Goal: Information Seeking & Learning: Learn about a topic

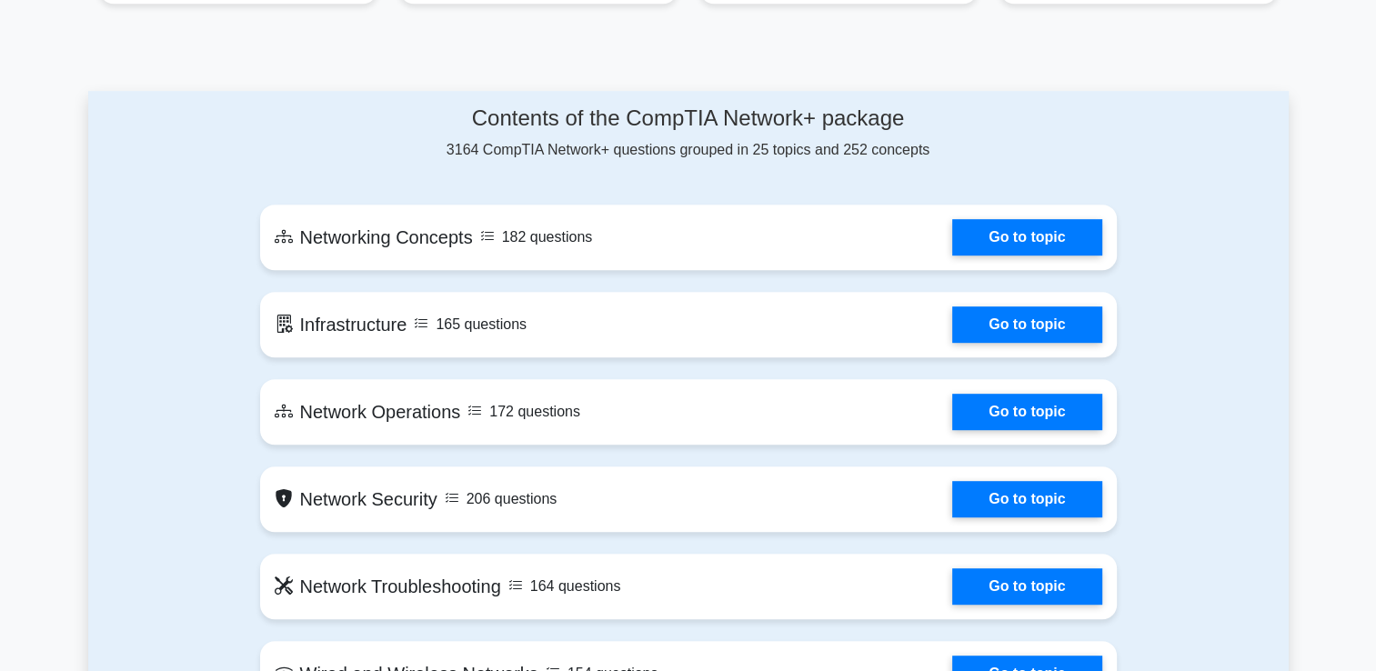
scroll to position [920, 0]
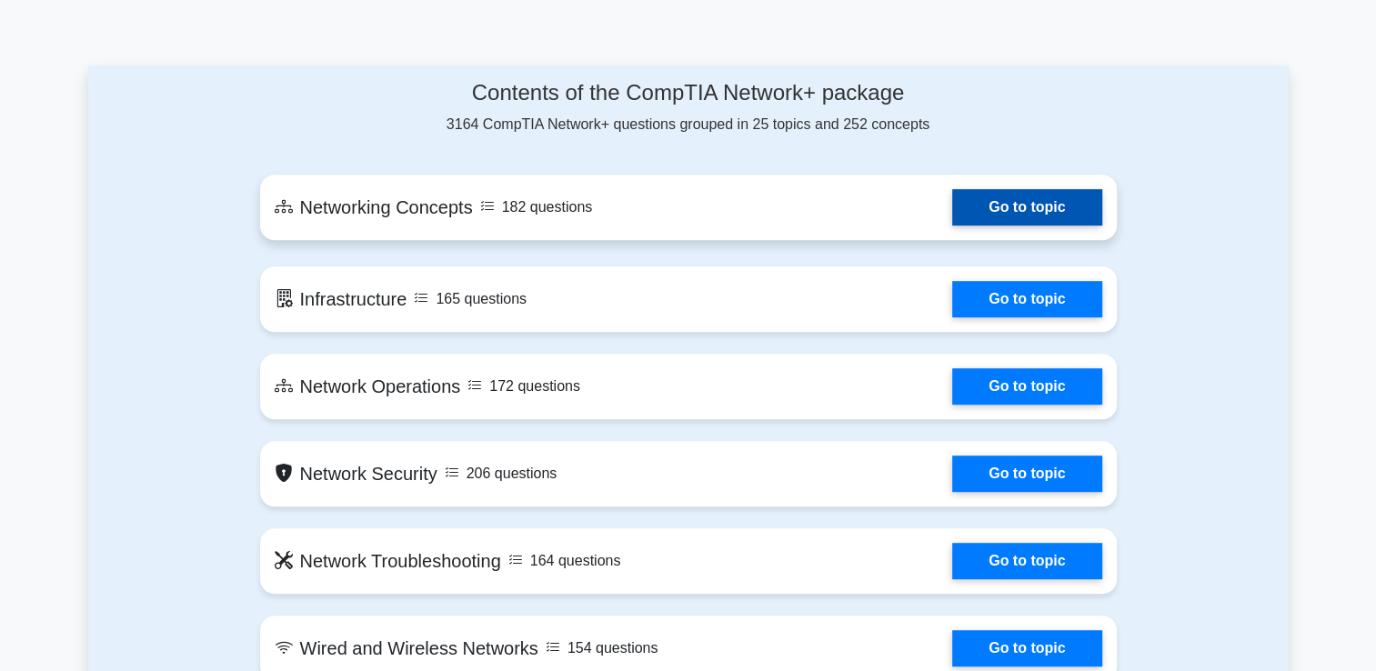
click at [1054, 206] on link "Go to topic" at bounding box center [1026, 207] width 149 height 36
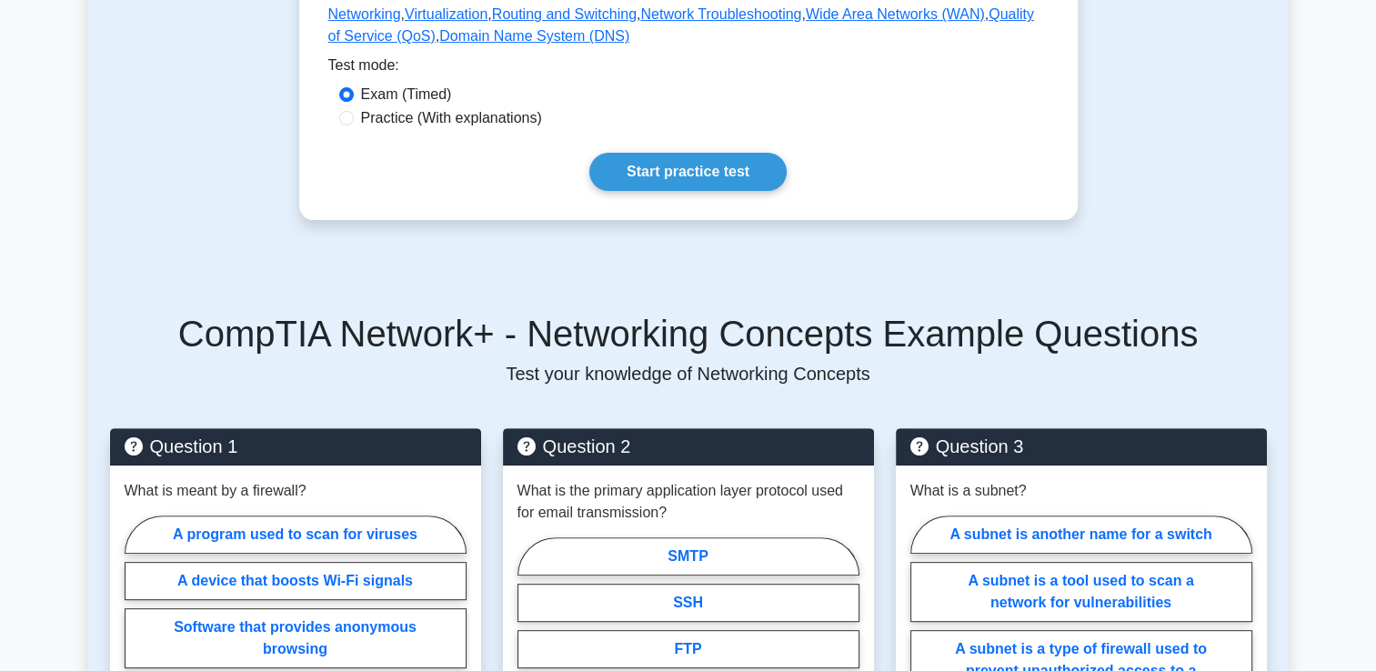
scroll to position [529, 0]
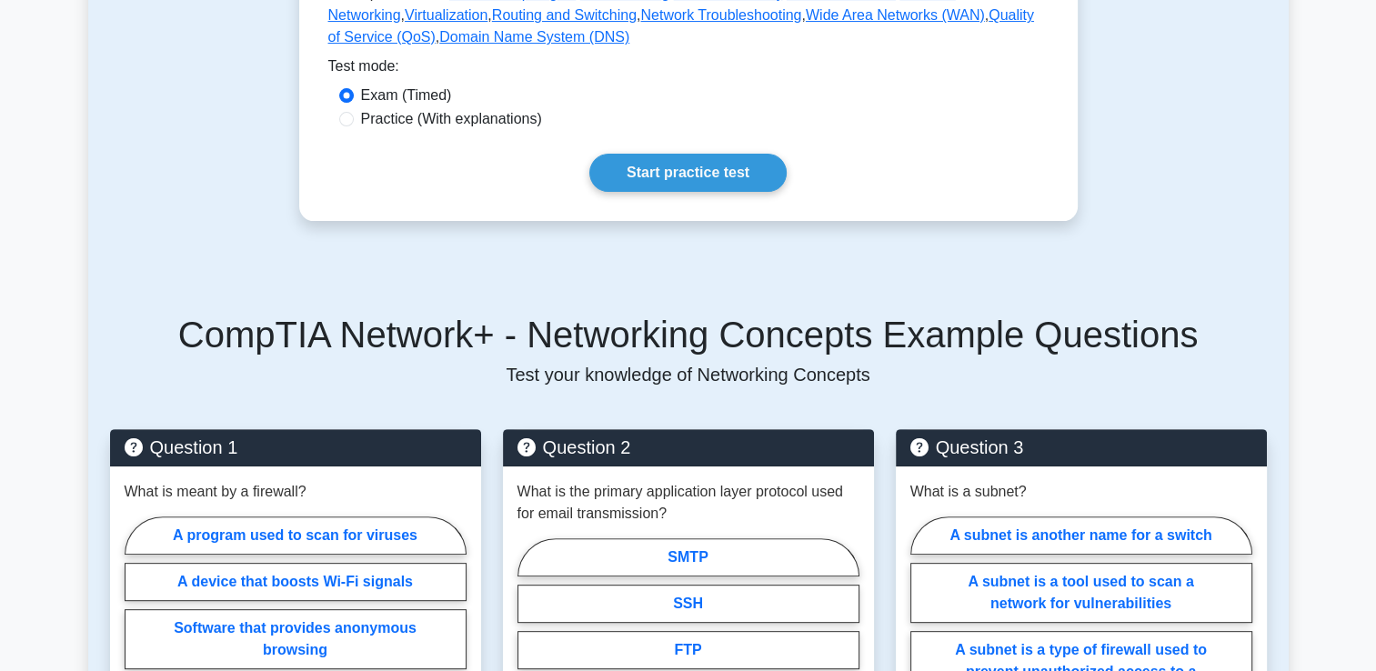
click at [365, 108] on label "Practice (With explanations)" at bounding box center [451, 119] width 181 height 22
click at [354, 112] on input "Practice (With explanations)" at bounding box center [346, 119] width 15 height 15
radio input "true"
click at [657, 155] on link "Start practice test" at bounding box center [687, 173] width 197 height 38
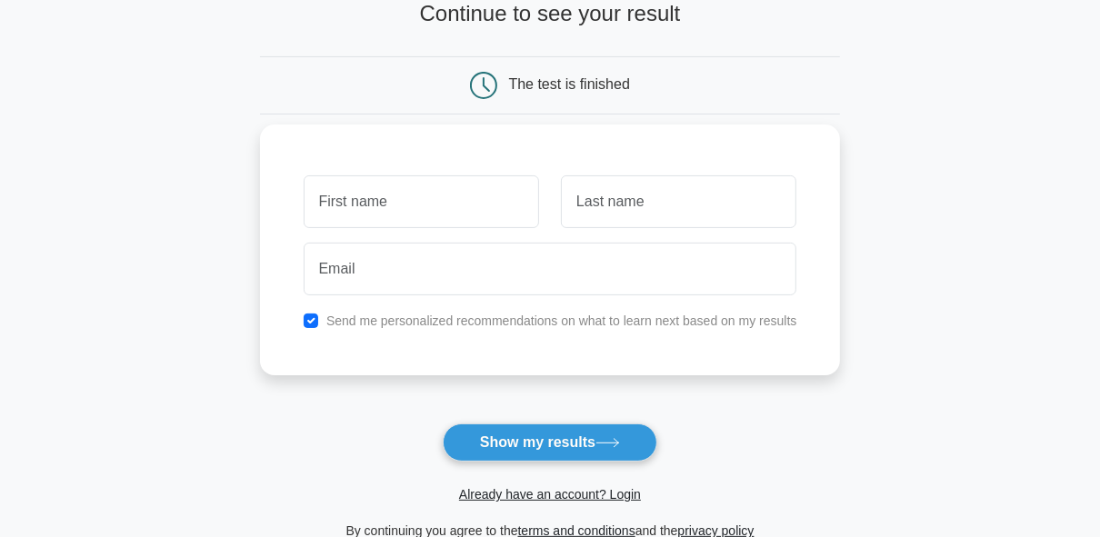
scroll to position [131, 0]
